Goal: Task Accomplishment & Management: Use online tool/utility

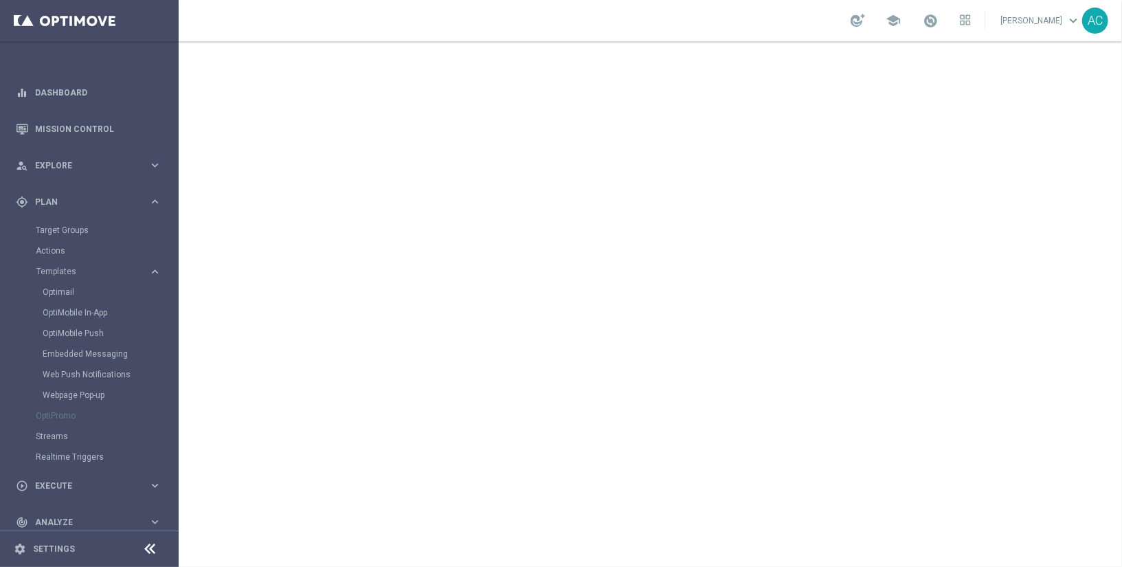
click at [90, 339] on div "OptiMobile Push" at bounding box center [110, 333] width 135 height 21
click at [89, 337] on link "OptiMobile Push" at bounding box center [93, 333] width 100 height 11
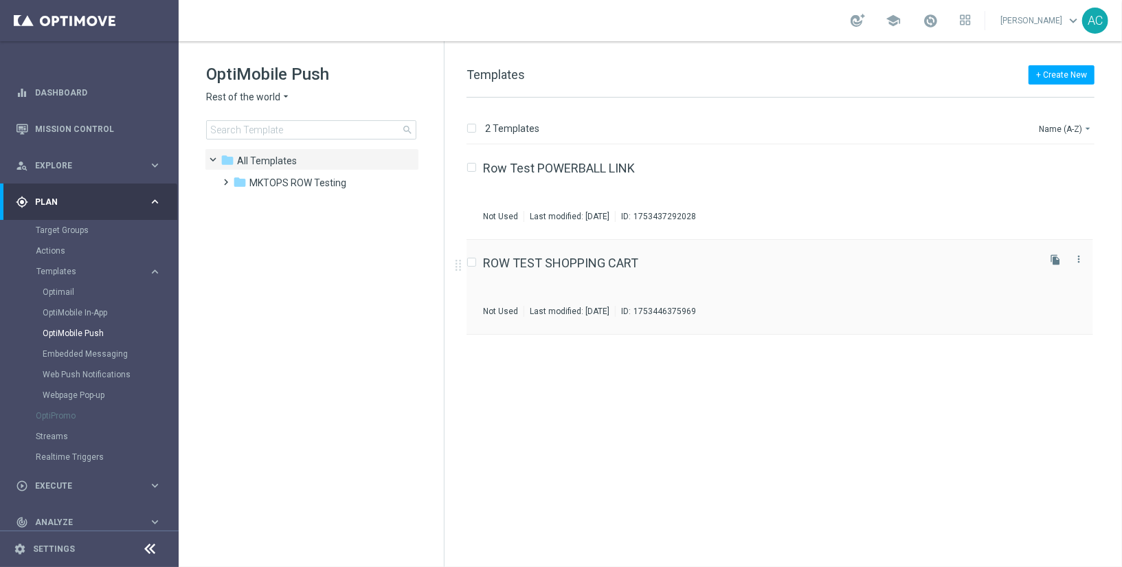
click at [655, 269] on div "ROW TEST SHOPPING CART" at bounding box center [759, 263] width 552 height 12
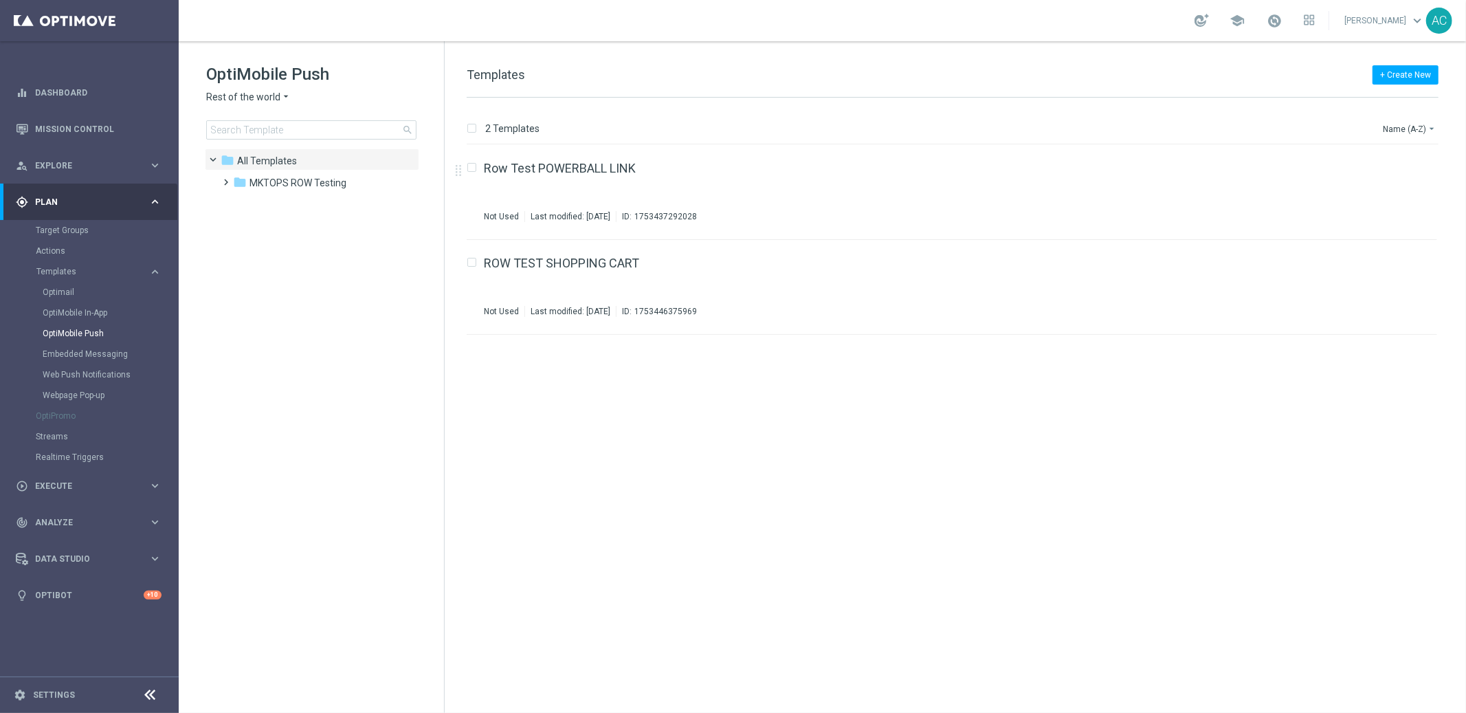
click at [280, 97] on icon "arrow_drop_down" at bounding box center [285, 97] width 11 height 13
click at [279, 228] on div "Brazil regulated" at bounding box center [258, 231] width 103 height 16
click at [320, 181] on span "MKTOPS [DOMAIN_NAME] TESTING" at bounding box center [320, 183] width 142 height 12
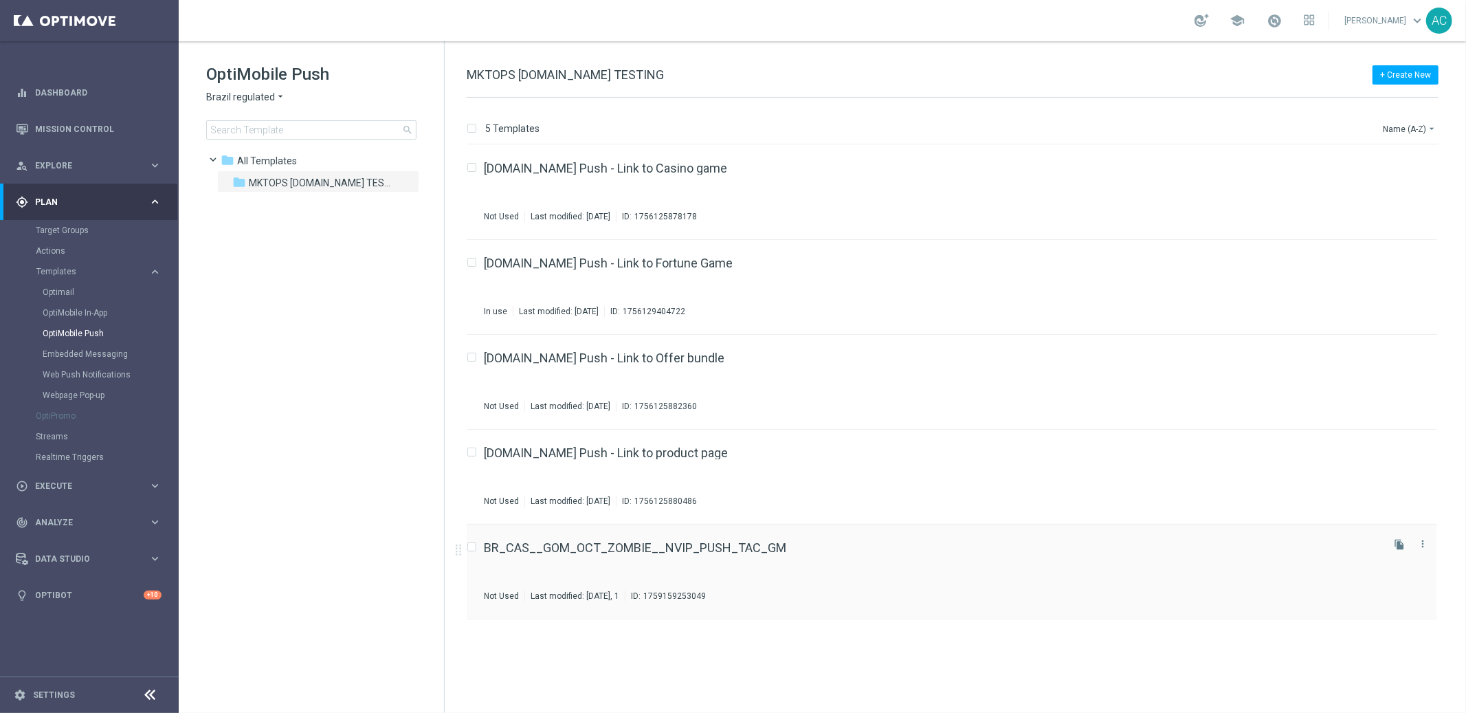
click at [669, 540] on div "BR_CAS__GOM_OCT_ZOMBIE__NVIP_PUSH_TAC_GM Not Used Last modified: [DATE], 1 ID: …" at bounding box center [952, 571] width 970 height 95
